Goal: Use online tool/utility: Utilize a website feature to perform a specific function

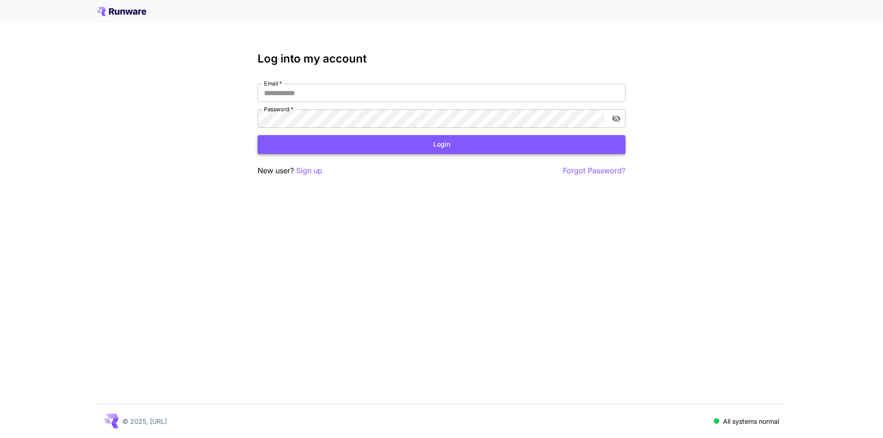
type input "**********"
click at [374, 150] on button "Login" at bounding box center [441, 144] width 368 height 19
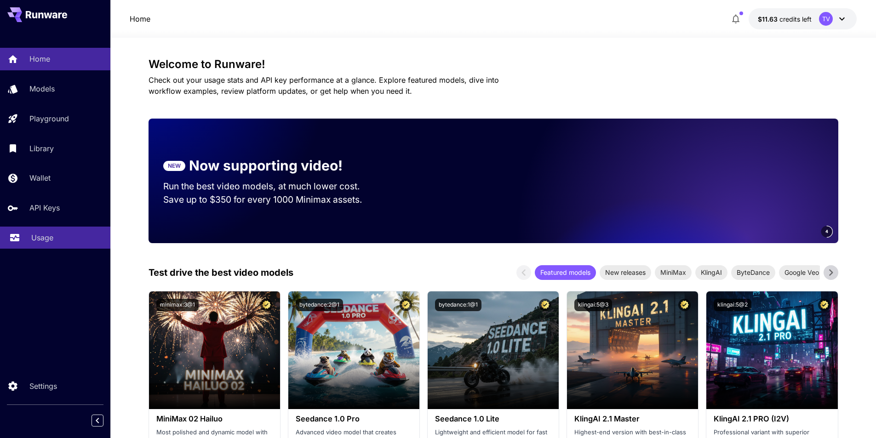
click at [25, 232] on link "Usage" at bounding box center [55, 238] width 110 height 23
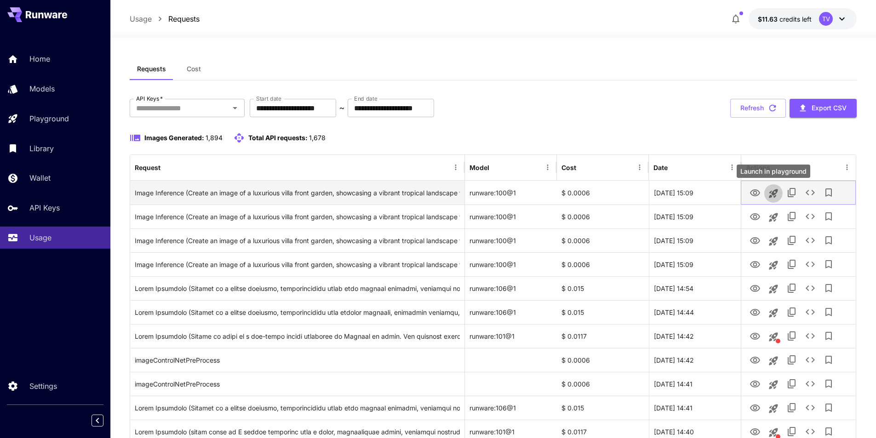
click at [775, 190] on icon "Launch in playground" at bounding box center [773, 193] width 9 height 9
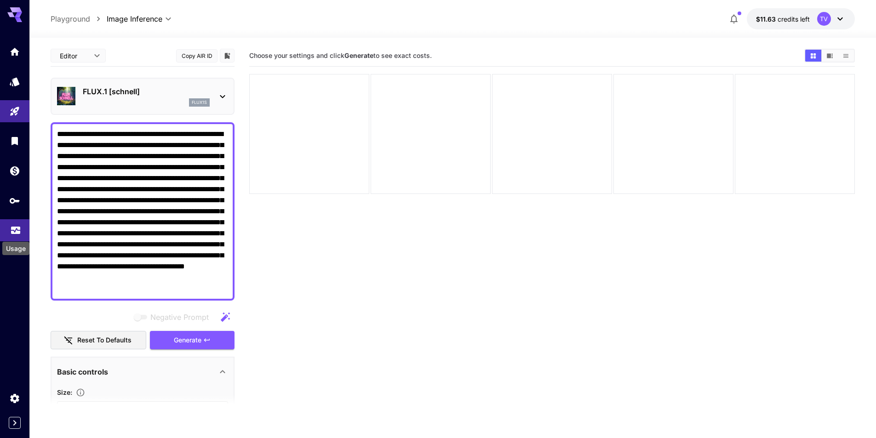
click at [11, 231] on icon "Usage" at bounding box center [15, 227] width 11 height 11
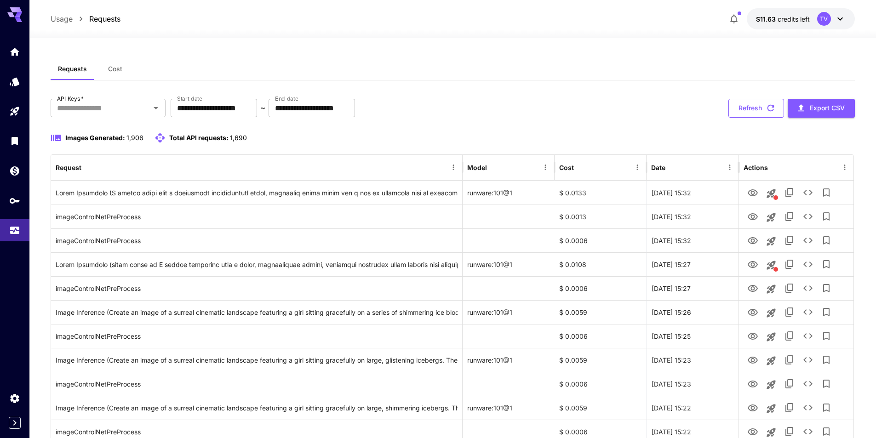
click at [735, 112] on button "Refresh" at bounding box center [756, 108] width 56 height 19
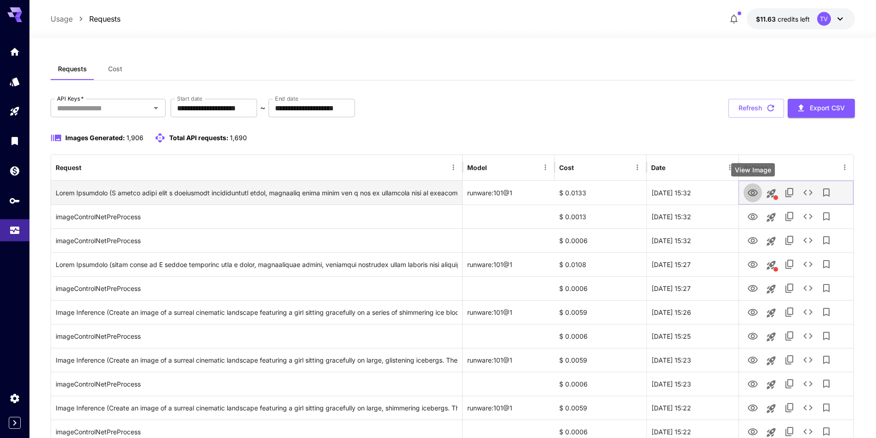
click at [750, 193] on icon "View Image" at bounding box center [752, 193] width 11 height 11
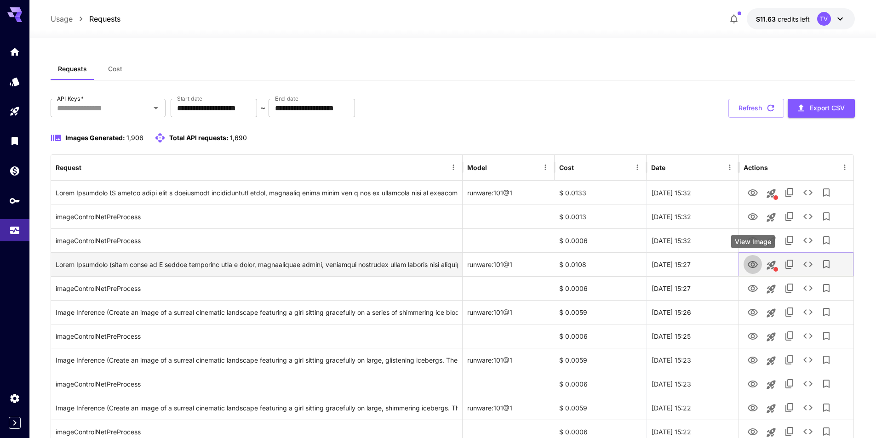
click at [749, 265] on icon "View Image" at bounding box center [753, 264] width 10 height 7
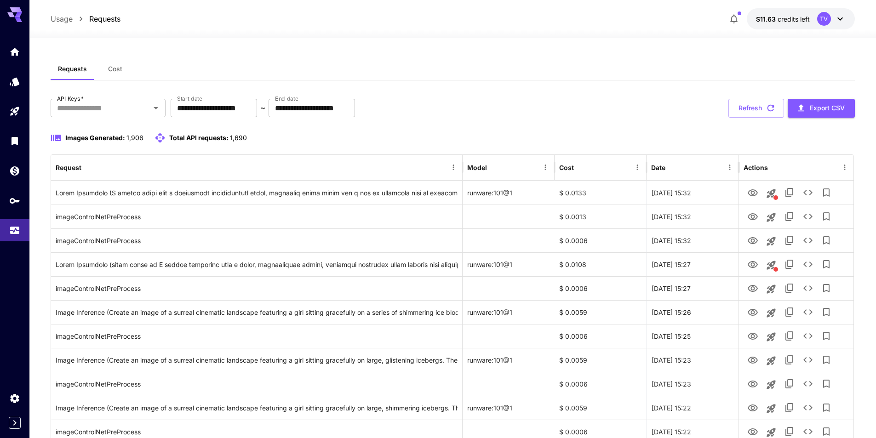
click at [763, 104] on button "Refresh" at bounding box center [756, 108] width 56 height 19
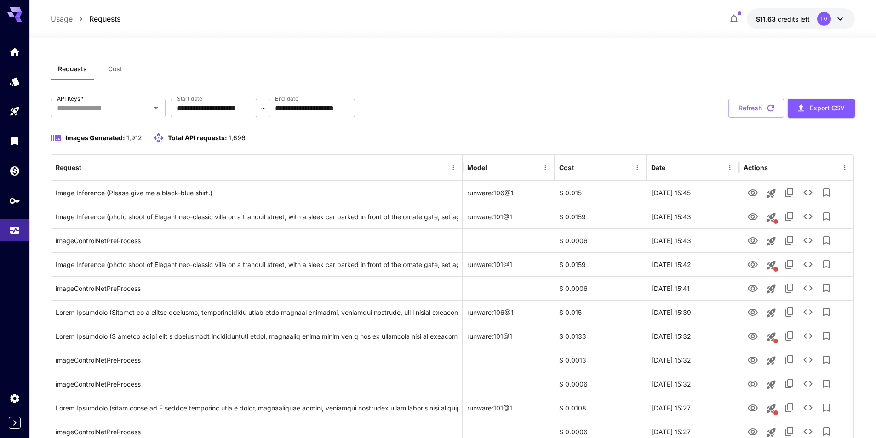
click at [715, 132] on div "Images Generated: 1,912 Total API requests: 1,696" at bounding box center [453, 137] width 804 height 11
click at [753, 111] on button "Refresh" at bounding box center [756, 108] width 56 height 19
click at [740, 107] on button "Refresh" at bounding box center [756, 108] width 56 height 19
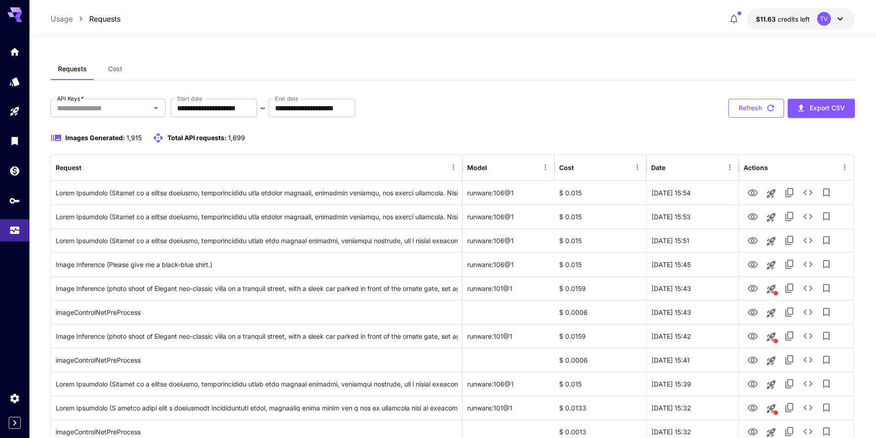
click at [762, 111] on button "Refresh" at bounding box center [756, 108] width 56 height 19
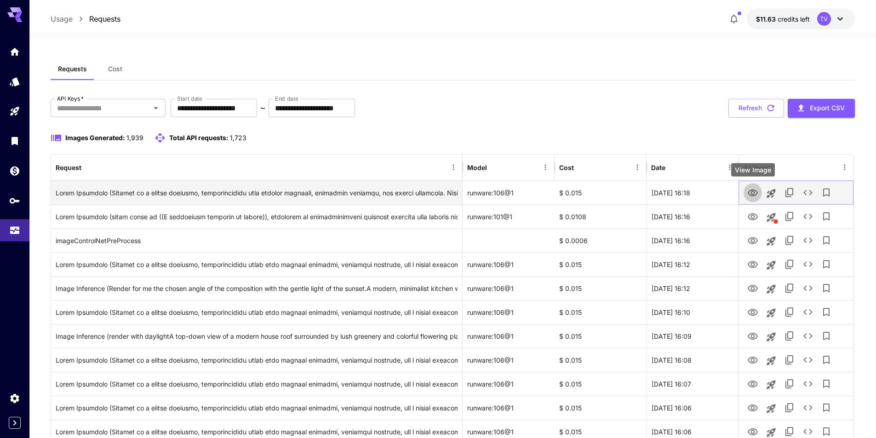
click at [755, 191] on icon "View Image" at bounding box center [752, 193] width 11 height 11
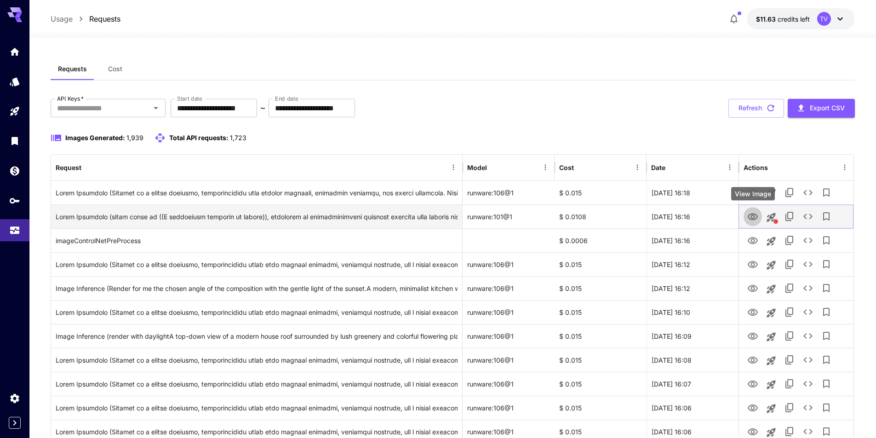
click at [749, 213] on icon "View Image" at bounding box center [752, 217] width 11 height 11
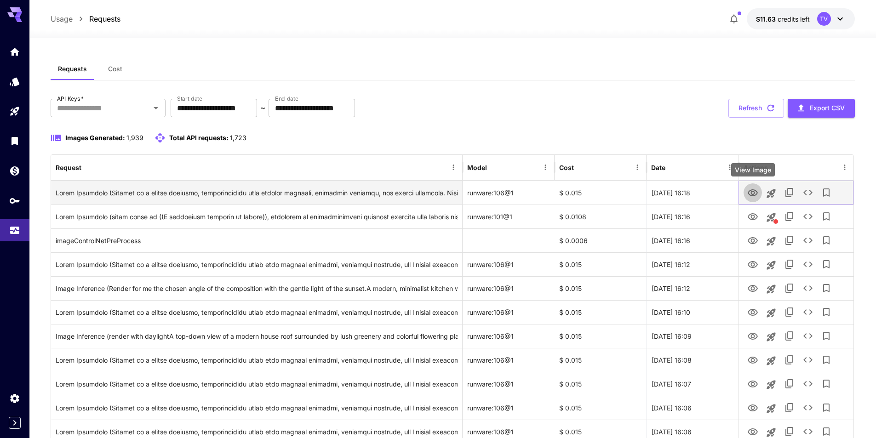
click at [753, 189] on icon "View Image" at bounding box center [753, 192] width 10 height 7
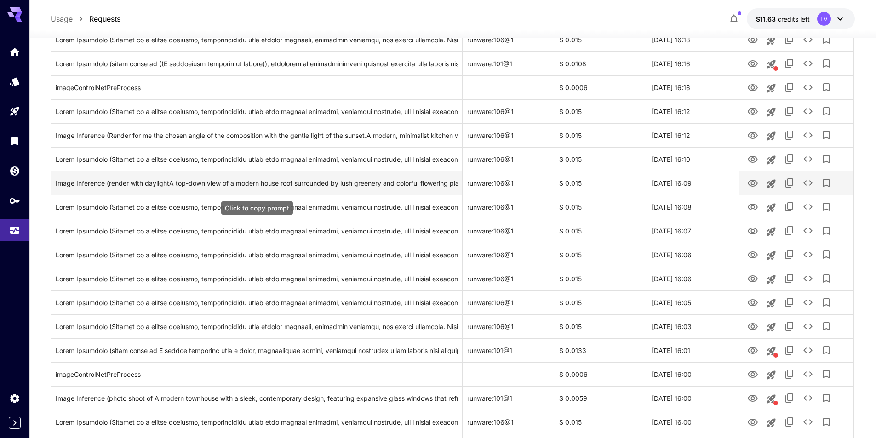
scroll to position [230, 0]
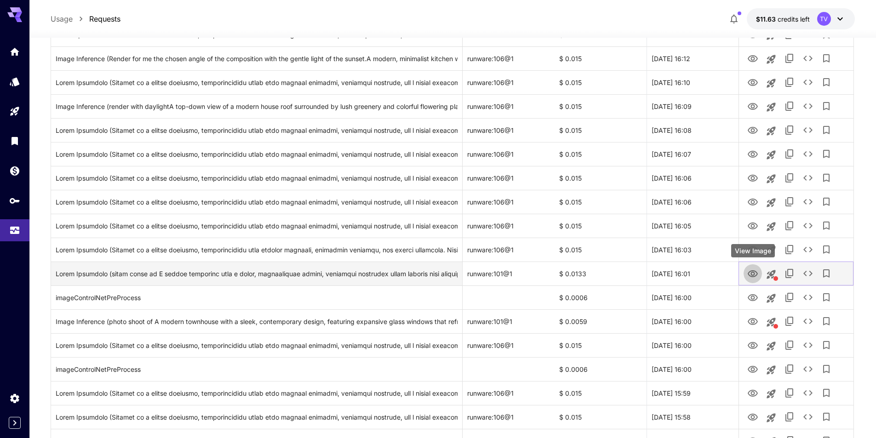
click at [751, 272] on icon "View Image" at bounding box center [752, 274] width 11 height 11
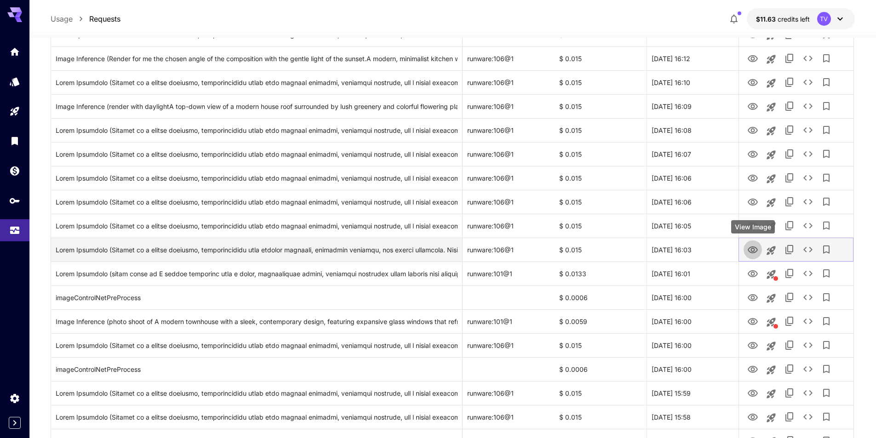
click at [751, 246] on icon "View Image" at bounding box center [752, 250] width 11 height 11
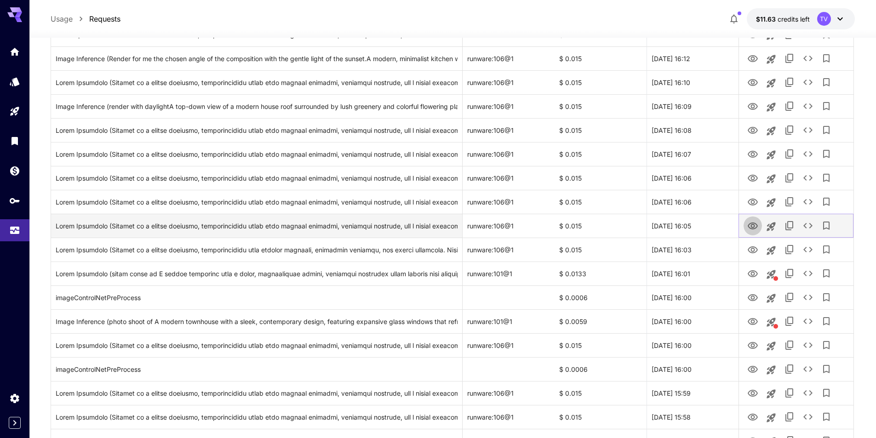
click at [751, 224] on icon "View Image" at bounding box center [752, 226] width 11 height 11
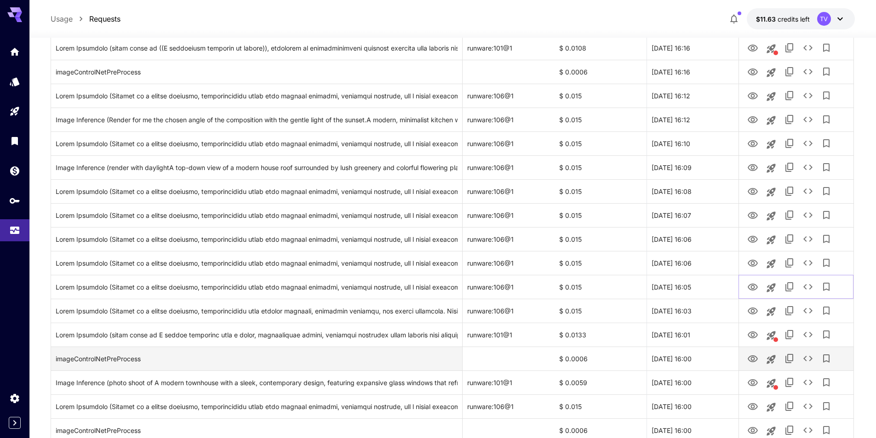
scroll to position [153, 0]
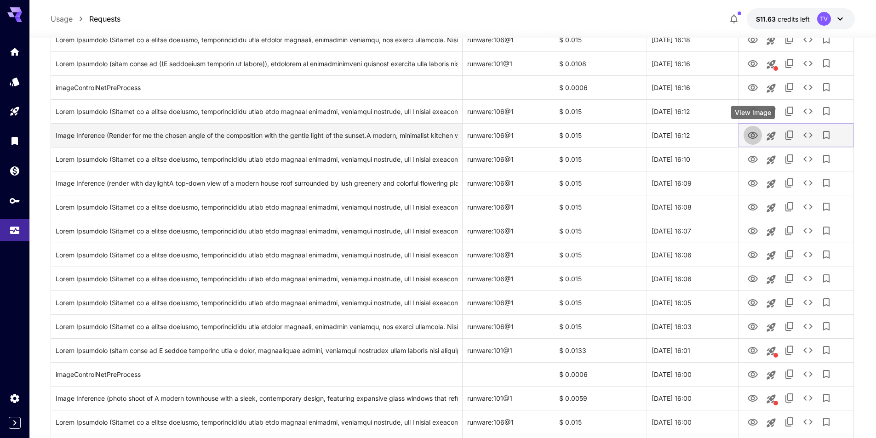
click at [749, 137] on icon "View Image" at bounding box center [752, 135] width 11 height 11
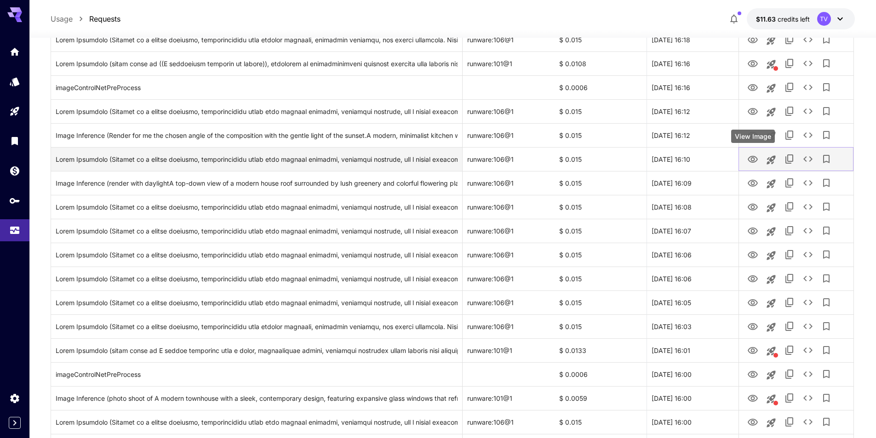
click at [753, 162] on icon "View Image" at bounding box center [753, 159] width 10 height 7
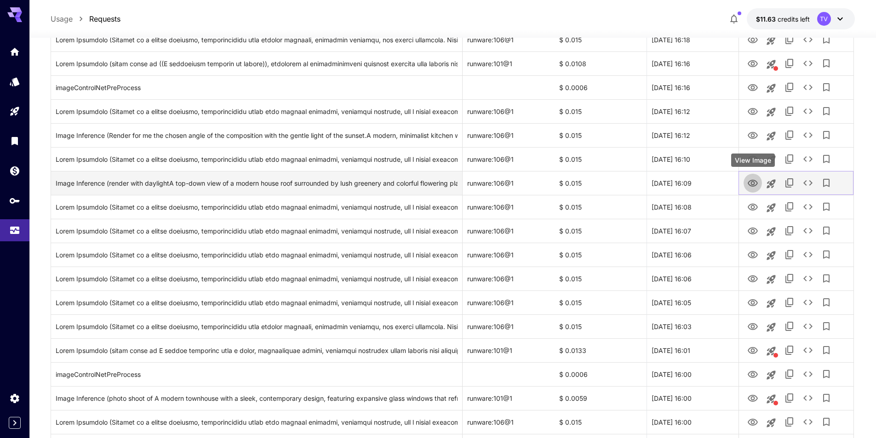
click at [750, 184] on icon "View Image" at bounding box center [752, 183] width 11 height 11
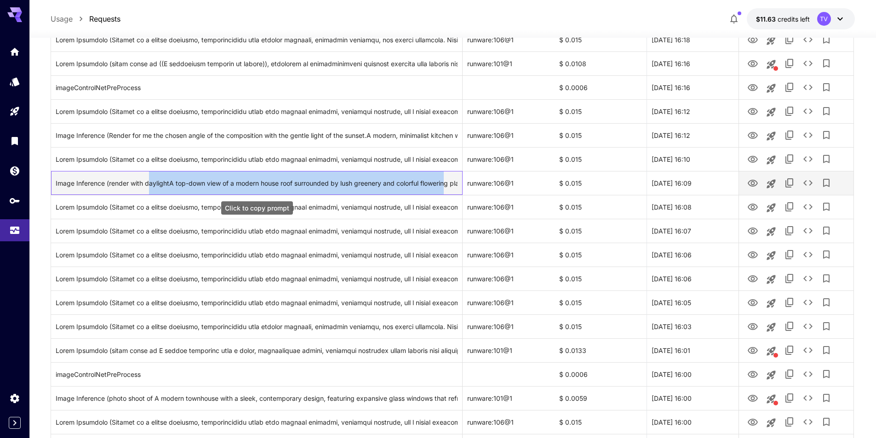
drag, startPoint x: 148, startPoint y: 181, endPoint x: 451, endPoint y: 182, distance: 302.5
click at [451, 182] on div "Image Inference (render with daylightA top-down view of a modern house roof sur…" at bounding box center [257, 182] width 402 height 23
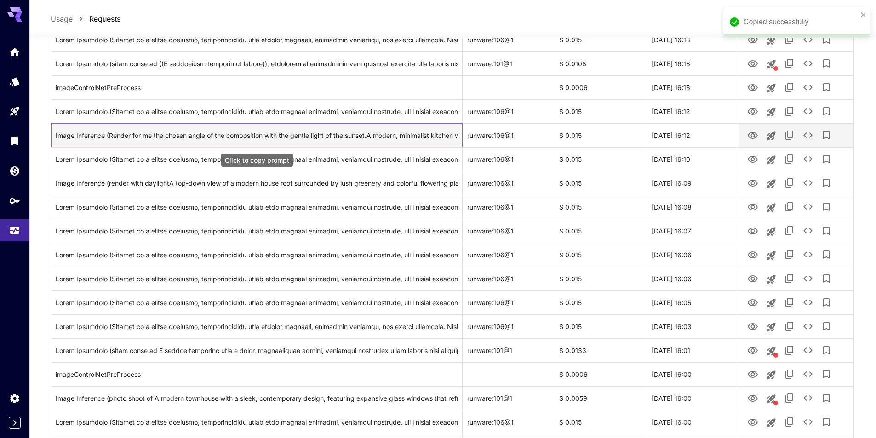
click at [257, 142] on div "Image Inference (Render for me the chosen angle of the composition with the gen…" at bounding box center [257, 135] width 402 height 23
drag, startPoint x: 273, startPoint y: 135, endPoint x: 403, endPoint y: 137, distance: 130.6
click at [366, 137] on div "Image Inference (Render for me the chosen angle of the composition with the gen…" at bounding box center [257, 135] width 402 height 23
drag, startPoint x: 404, startPoint y: 137, endPoint x: 443, endPoint y: 139, distance: 39.1
click at [441, 139] on div "Image Inference (Render for me the chosen angle of the composition with the gen…" at bounding box center [257, 135] width 402 height 23
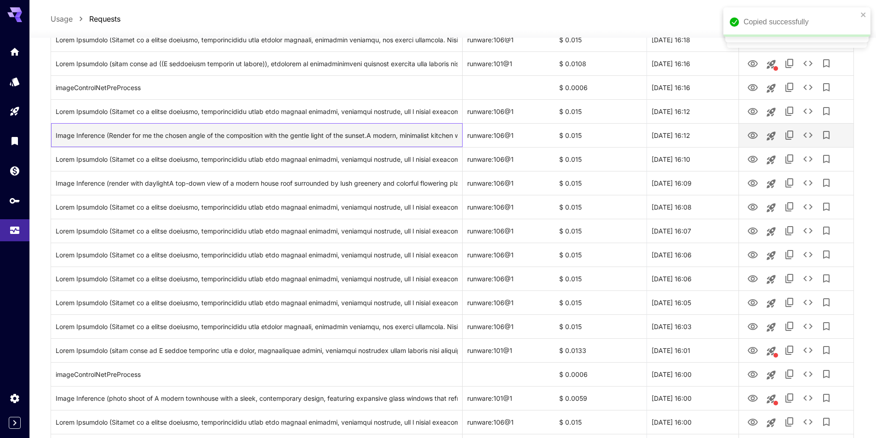
click at [459, 137] on div "Image Inference (Render for me the chosen angle of the composition with the gen…" at bounding box center [257, 135] width 412 height 24
click at [752, 134] on icon "View Image" at bounding box center [753, 135] width 10 height 7
click at [753, 136] on icon "View Image" at bounding box center [752, 135] width 11 height 11
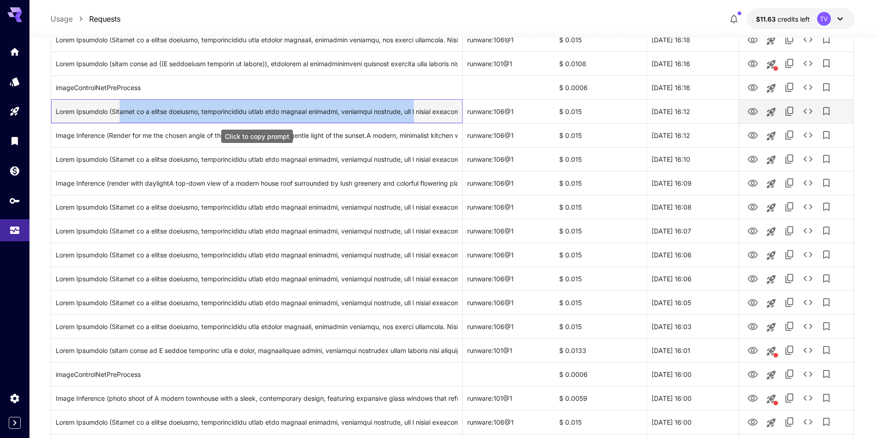
drag, startPoint x: 121, startPoint y: 108, endPoint x: 393, endPoint y: 109, distance: 271.7
click at [393, 109] on div "Click to copy prompt" at bounding box center [257, 111] width 402 height 23
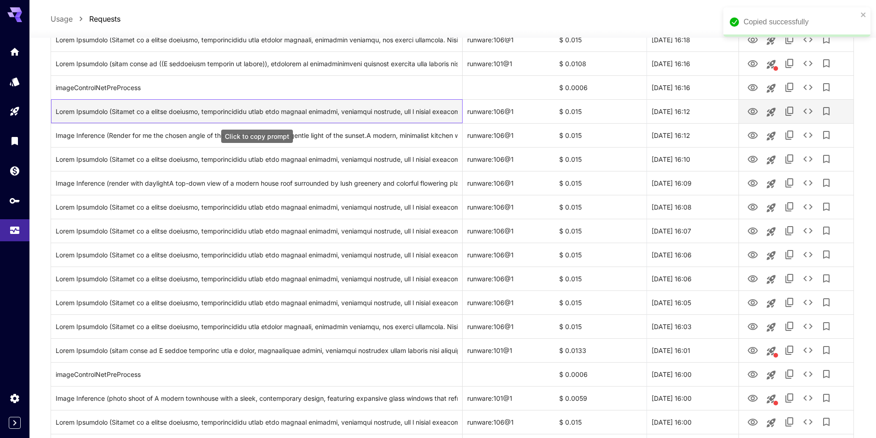
click at [408, 109] on div "Click to copy prompt" at bounding box center [257, 111] width 402 height 23
click at [747, 112] on icon "View Image" at bounding box center [752, 111] width 11 height 11
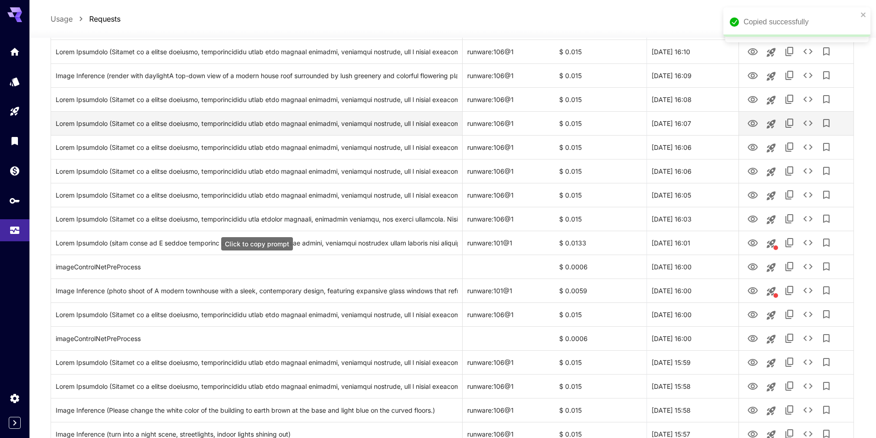
scroll to position [353, 0]
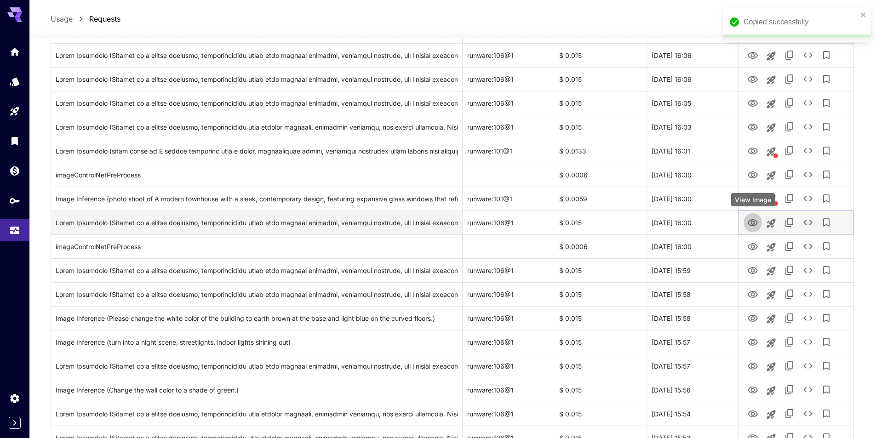
click at [757, 221] on icon "View Image" at bounding box center [752, 222] width 11 height 11
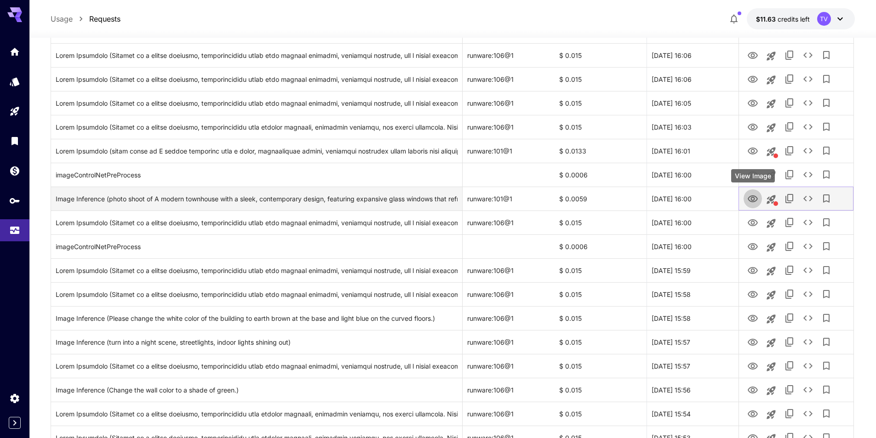
click at [755, 196] on icon "View Image" at bounding box center [753, 198] width 10 height 7
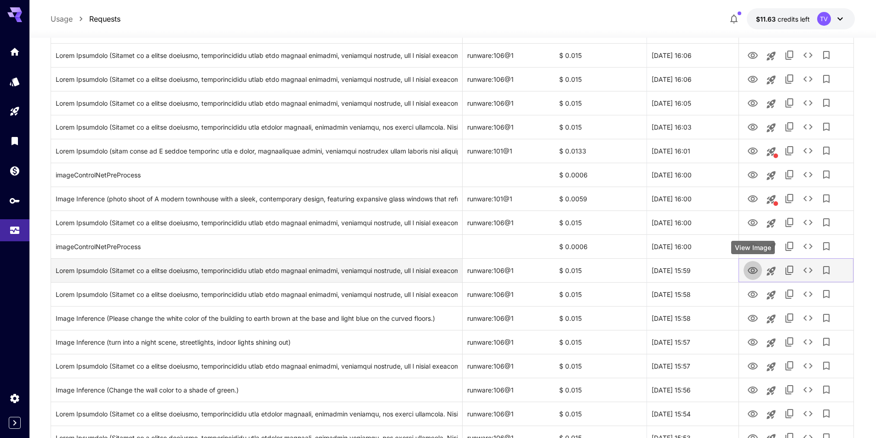
click at [755, 271] on icon "View Image" at bounding box center [752, 270] width 11 height 11
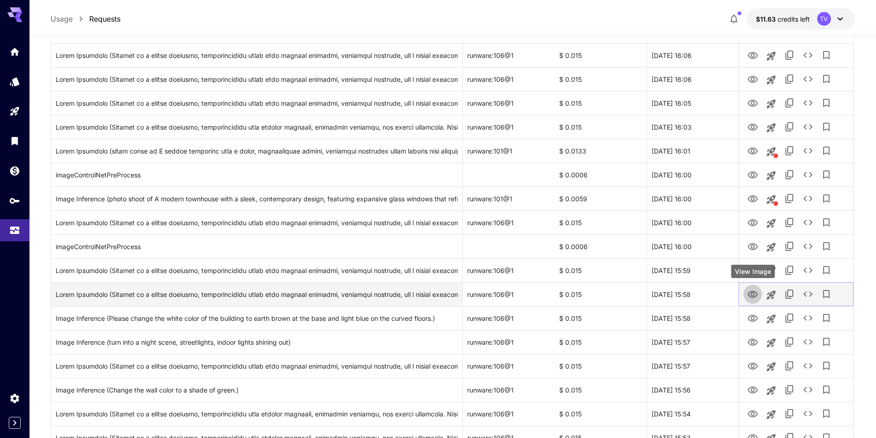
click at [754, 294] on icon "View Image" at bounding box center [753, 294] width 10 height 7
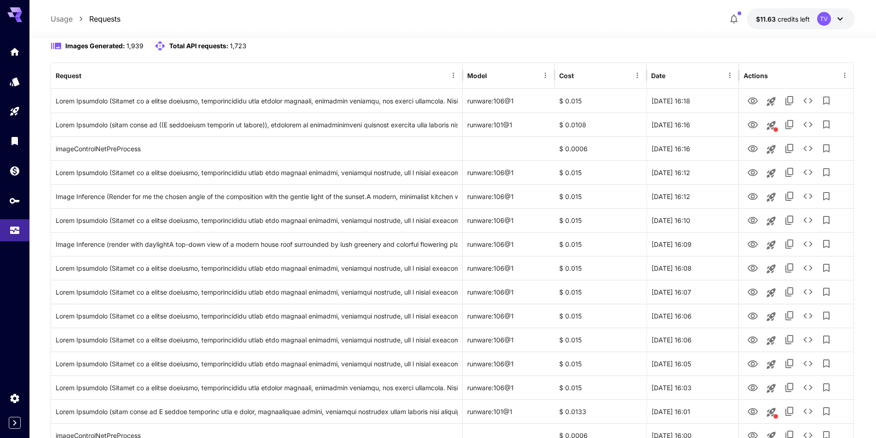
scroll to position [15, 0]
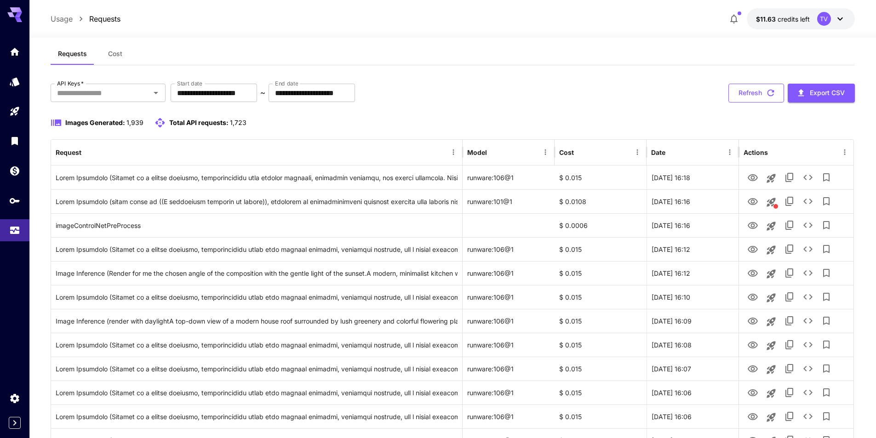
click at [756, 95] on button "Refresh" at bounding box center [756, 93] width 56 height 19
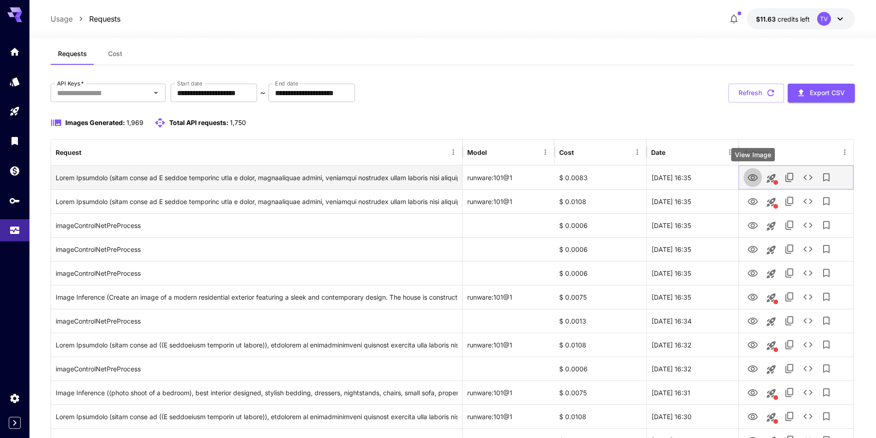
click at [752, 177] on icon "View Image" at bounding box center [752, 177] width 11 height 11
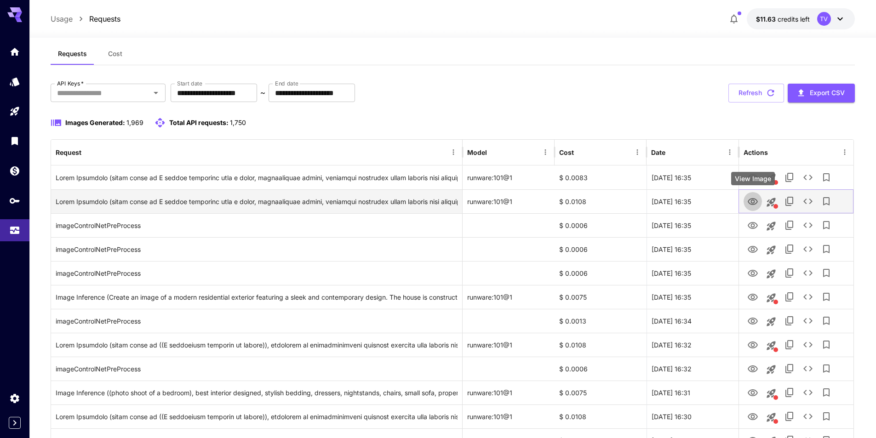
click at [750, 199] on icon "View Image" at bounding box center [753, 201] width 10 height 7
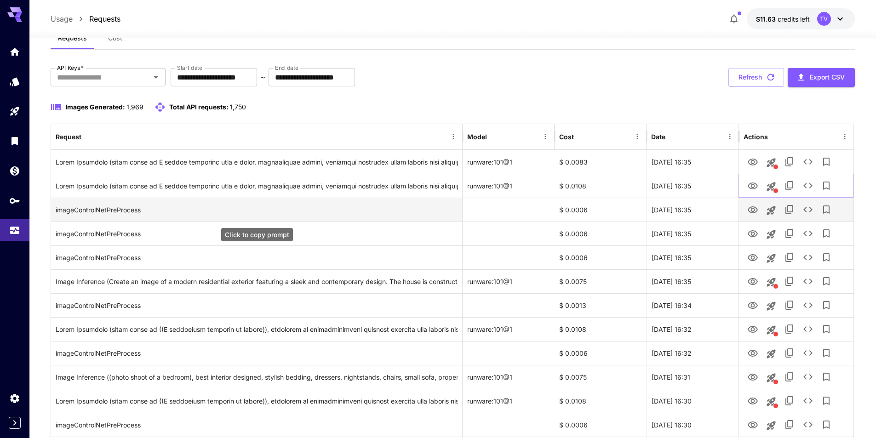
scroll to position [46, 0]
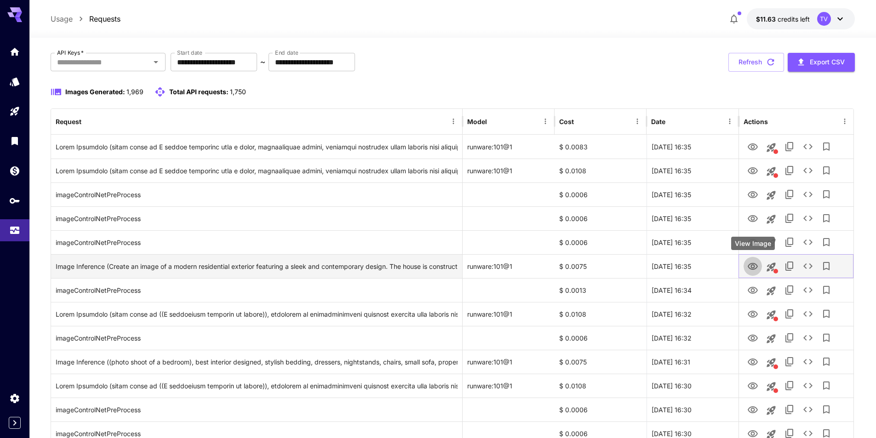
click at [750, 266] on icon "View Image" at bounding box center [752, 266] width 11 height 11
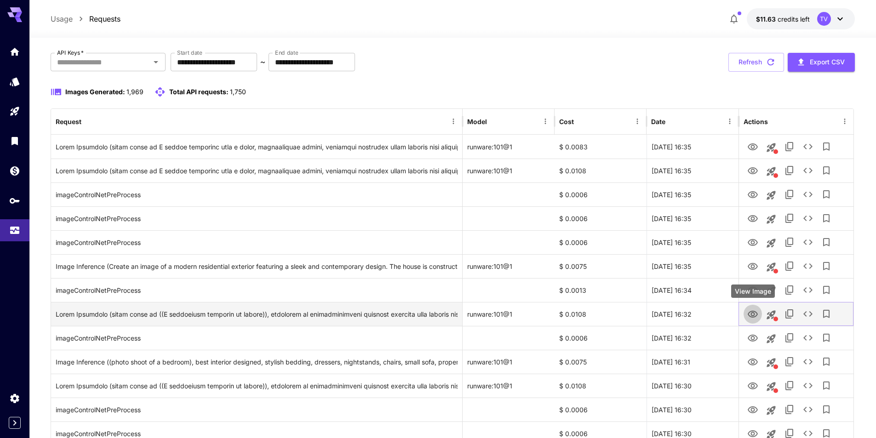
click at [753, 316] on icon "View Image" at bounding box center [753, 314] width 10 height 7
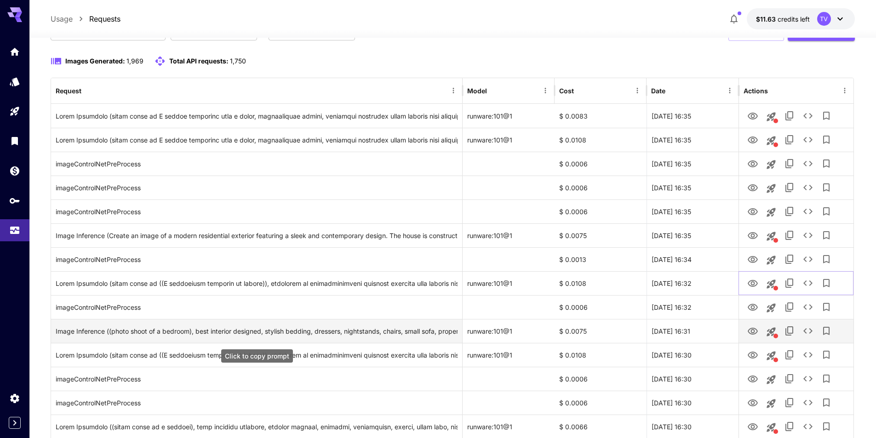
scroll to position [92, 0]
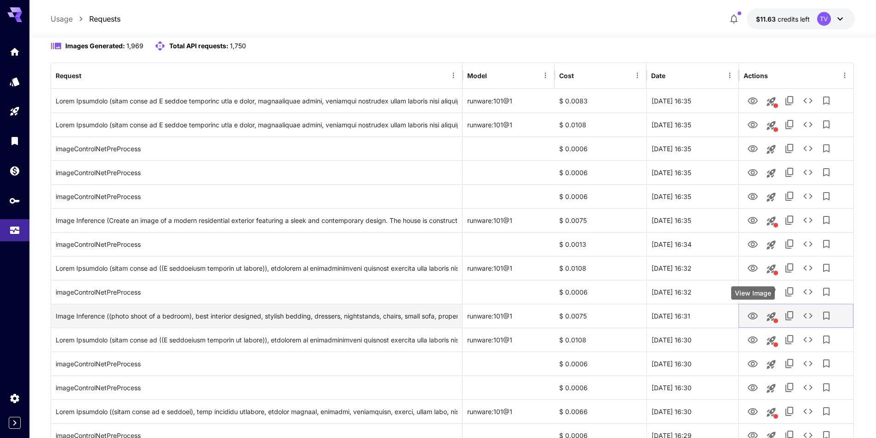
click at [754, 319] on icon "View Image" at bounding box center [753, 316] width 10 height 7
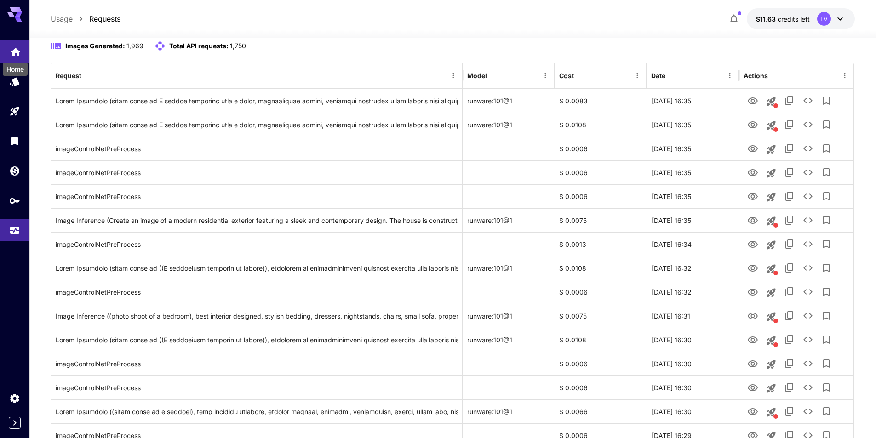
click at [16, 55] on icon "Home" at bounding box center [15, 49] width 11 height 11
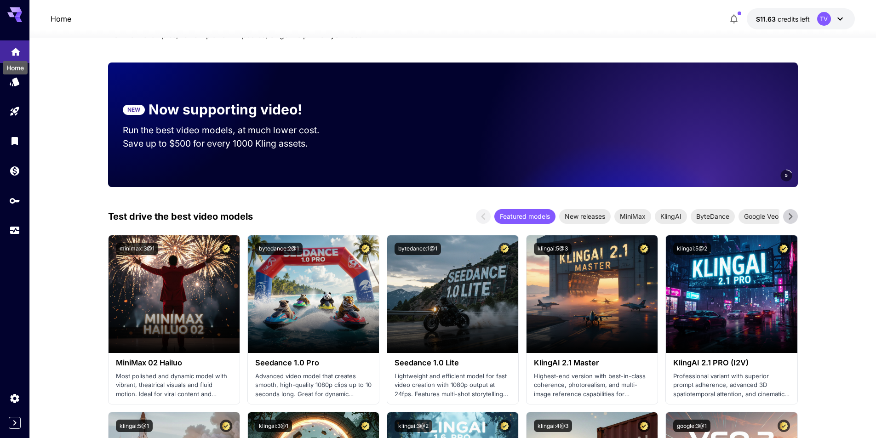
click at [16, 55] on div "Home" at bounding box center [15, 65] width 27 height 21
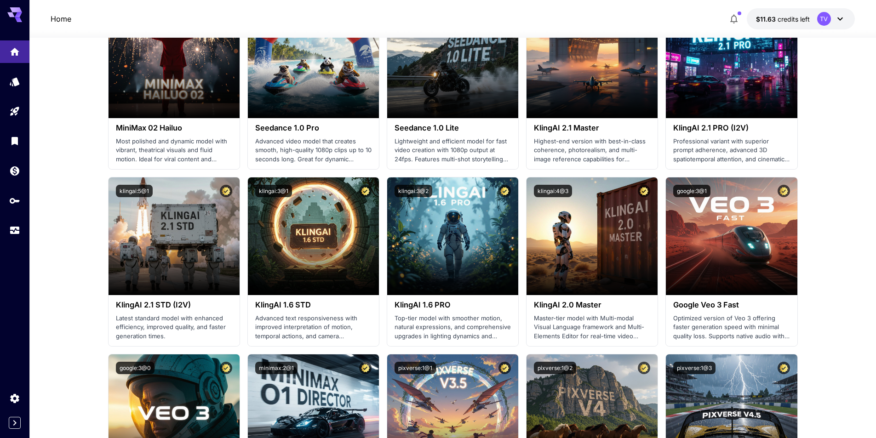
scroll to position [276, 0]
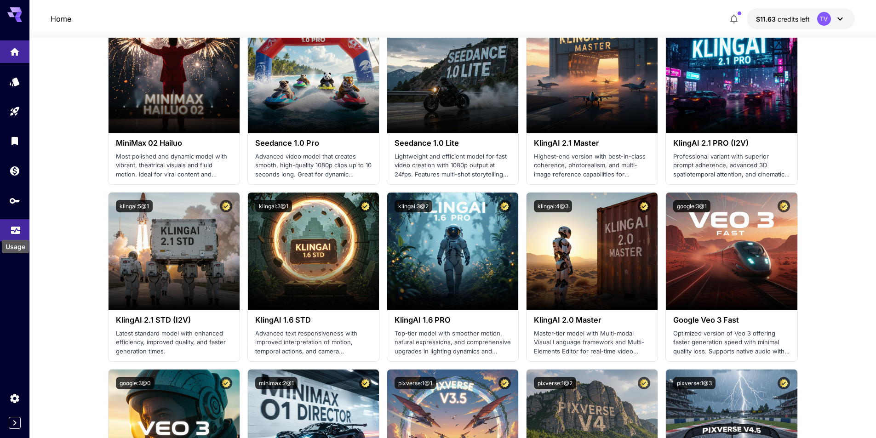
click at [17, 226] on icon "Usage" at bounding box center [15, 228] width 11 height 11
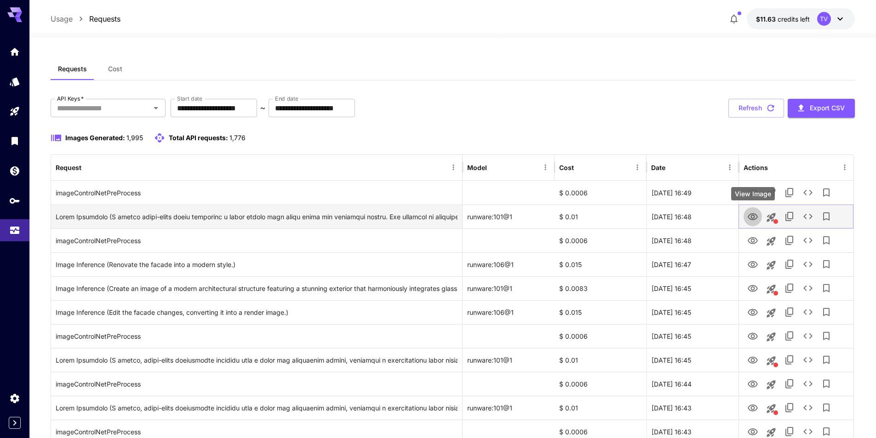
click at [752, 217] on icon "View Image" at bounding box center [752, 217] width 11 height 11
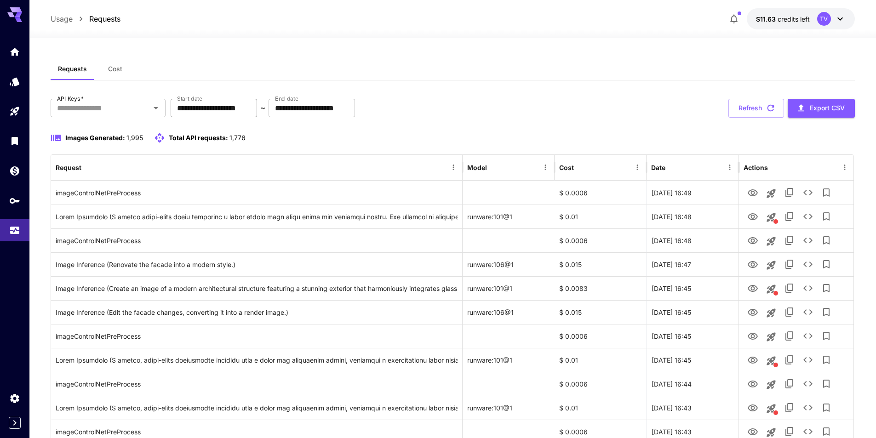
click at [227, 111] on input "**********" at bounding box center [214, 108] width 86 height 18
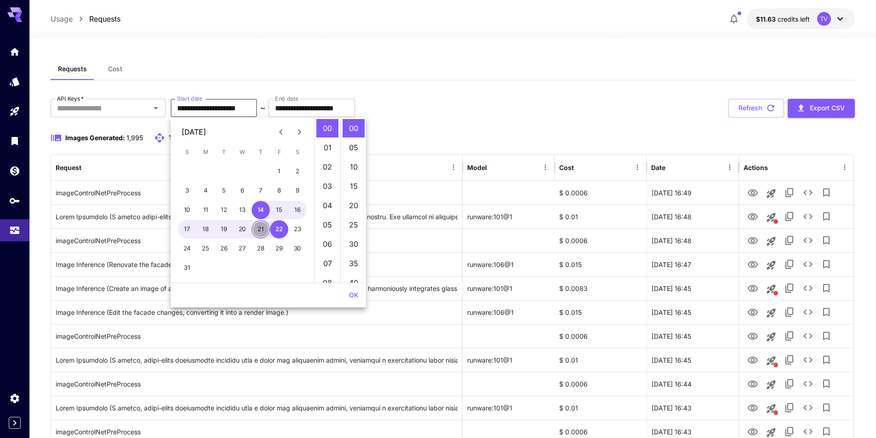
click at [263, 236] on button "21" at bounding box center [261, 229] width 18 height 18
type input "**********"
click at [355, 292] on button "OK" at bounding box center [353, 295] width 17 height 17
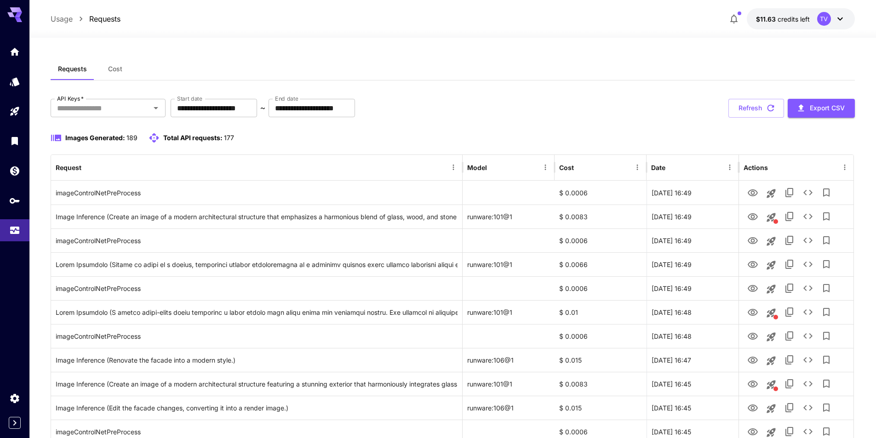
scroll to position [31, 0]
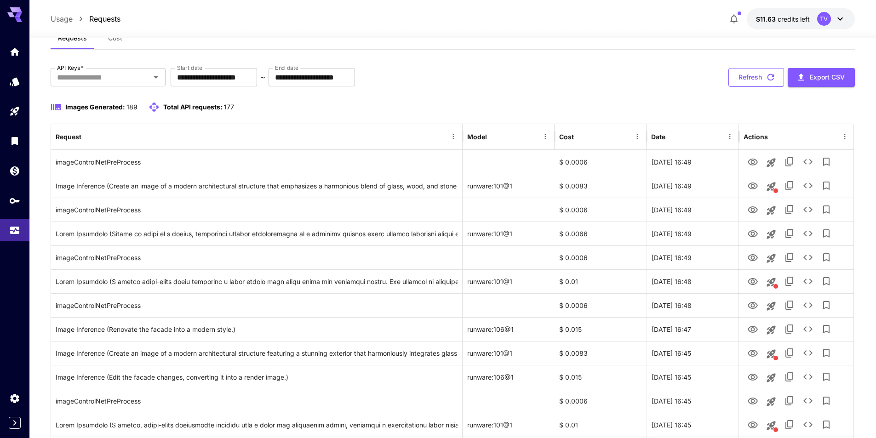
click at [745, 78] on button "Refresh" at bounding box center [756, 77] width 56 height 19
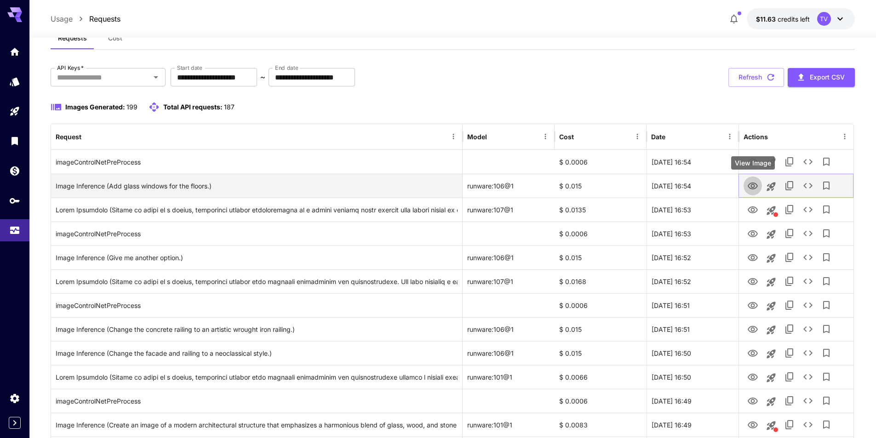
click at [751, 184] on icon "View Image" at bounding box center [752, 186] width 11 height 11
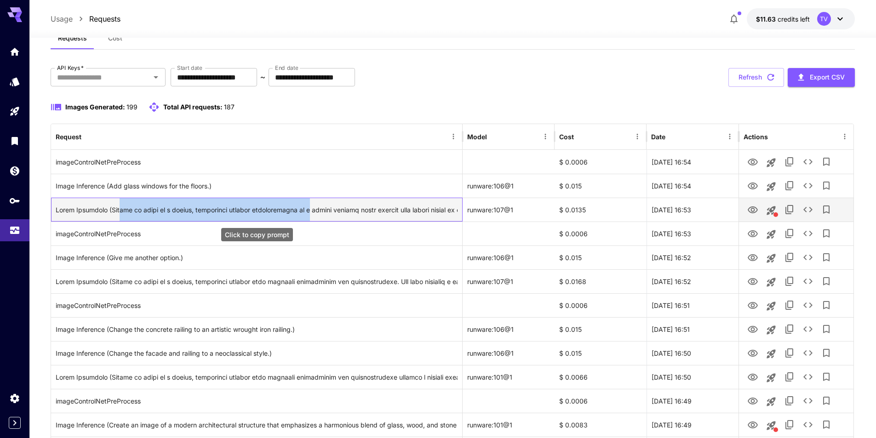
drag, startPoint x: 120, startPoint y: 208, endPoint x: 318, endPoint y: 213, distance: 197.8
click at [318, 213] on div "Click to copy prompt" at bounding box center [257, 209] width 402 height 23
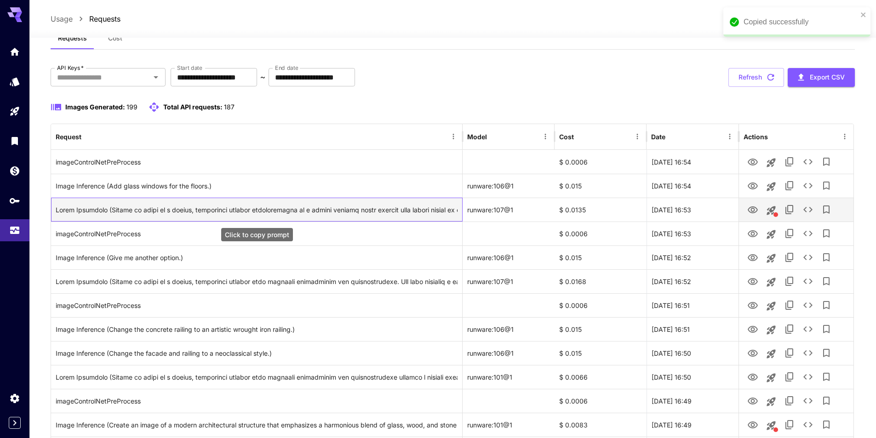
click at [363, 211] on div "Click to copy prompt" at bounding box center [257, 209] width 402 height 23
click at [752, 206] on icon "View Image" at bounding box center [752, 210] width 11 height 11
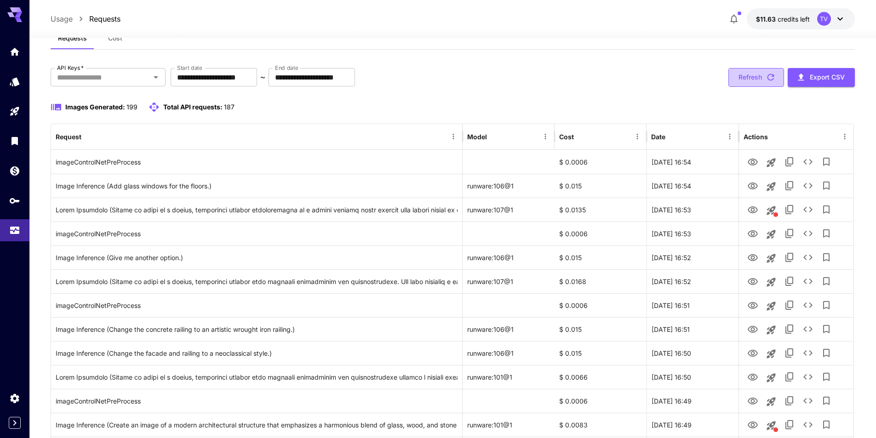
click at [766, 80] on icon "button" at bounding box center [771, 77] width 10 height 10
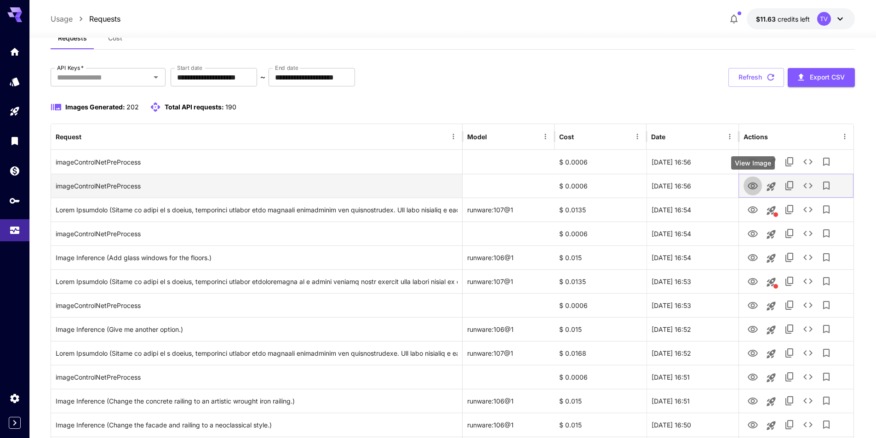
click at [749, 188] on icon "View Image" at bounding box center [752, 186] width 11 height 11
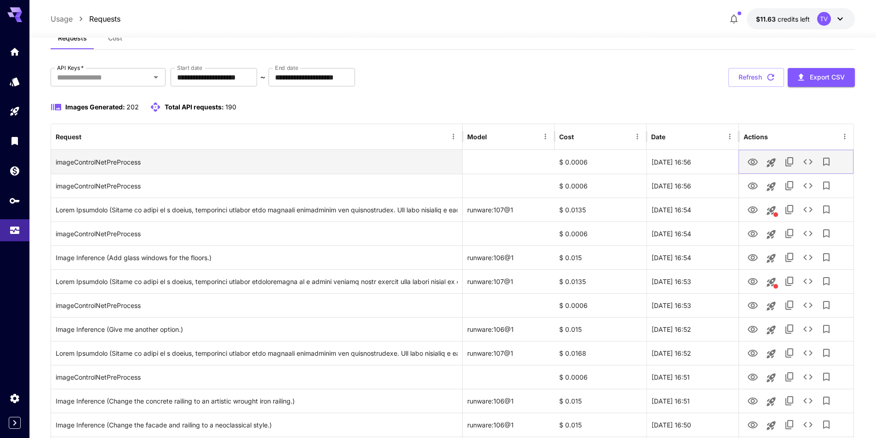
click at [752, 159] on icon "View Image" at bounding box center [753, 162] width 10 height 7
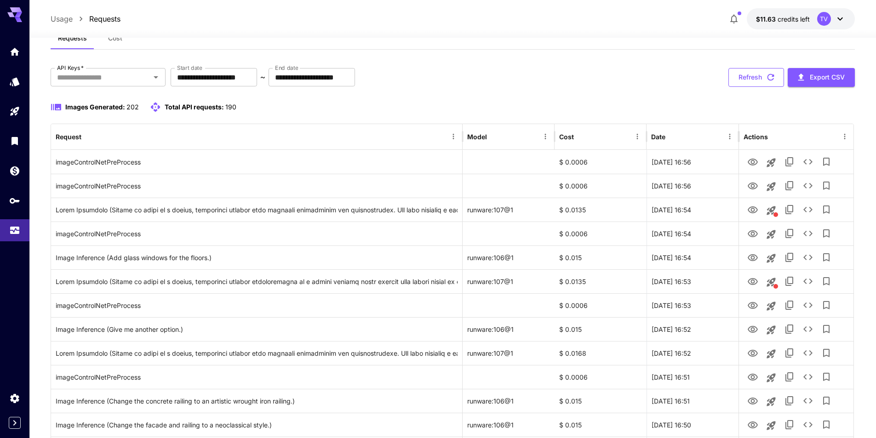
click at [747, 78] on button "Refresh" at bounding box center [756, 77] width 56 height 19
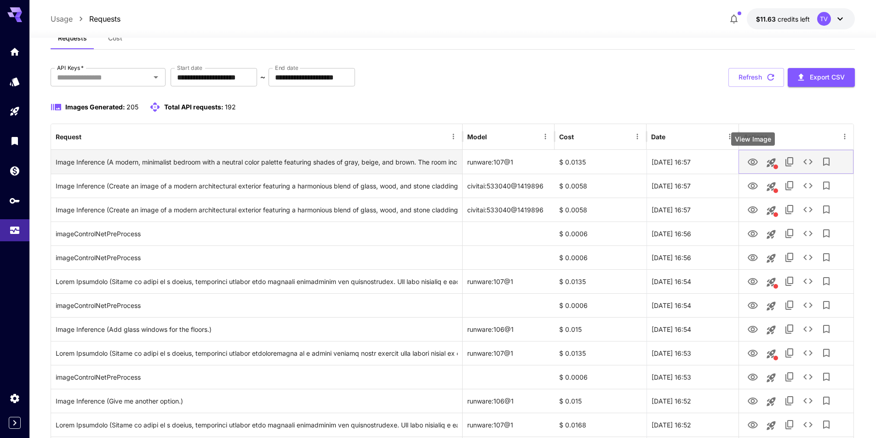
click at [753, 164] on icon "View Image" at bounding box center [752, 162] width 11 height 11
